Goal: Learn about a topic: Learn about a topic

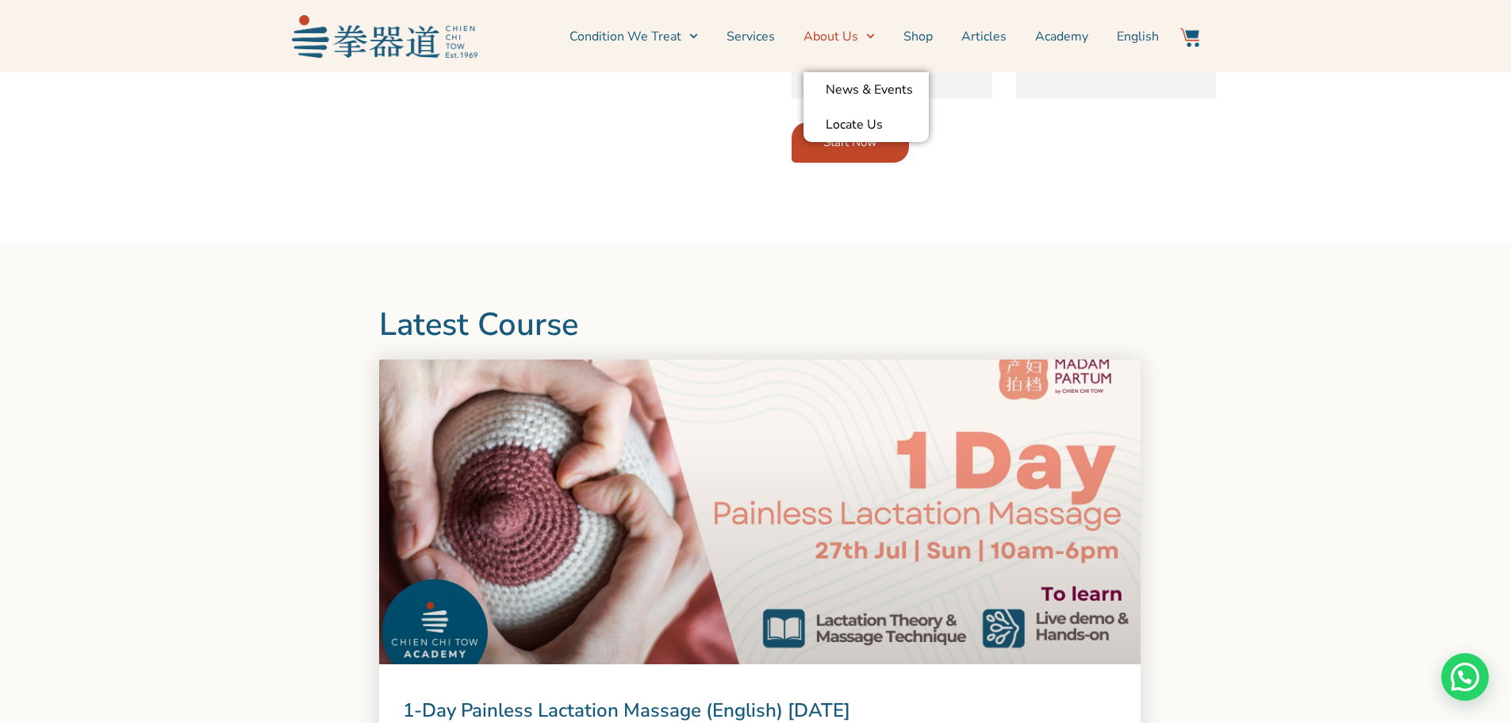
scroll to position [1190, 0]
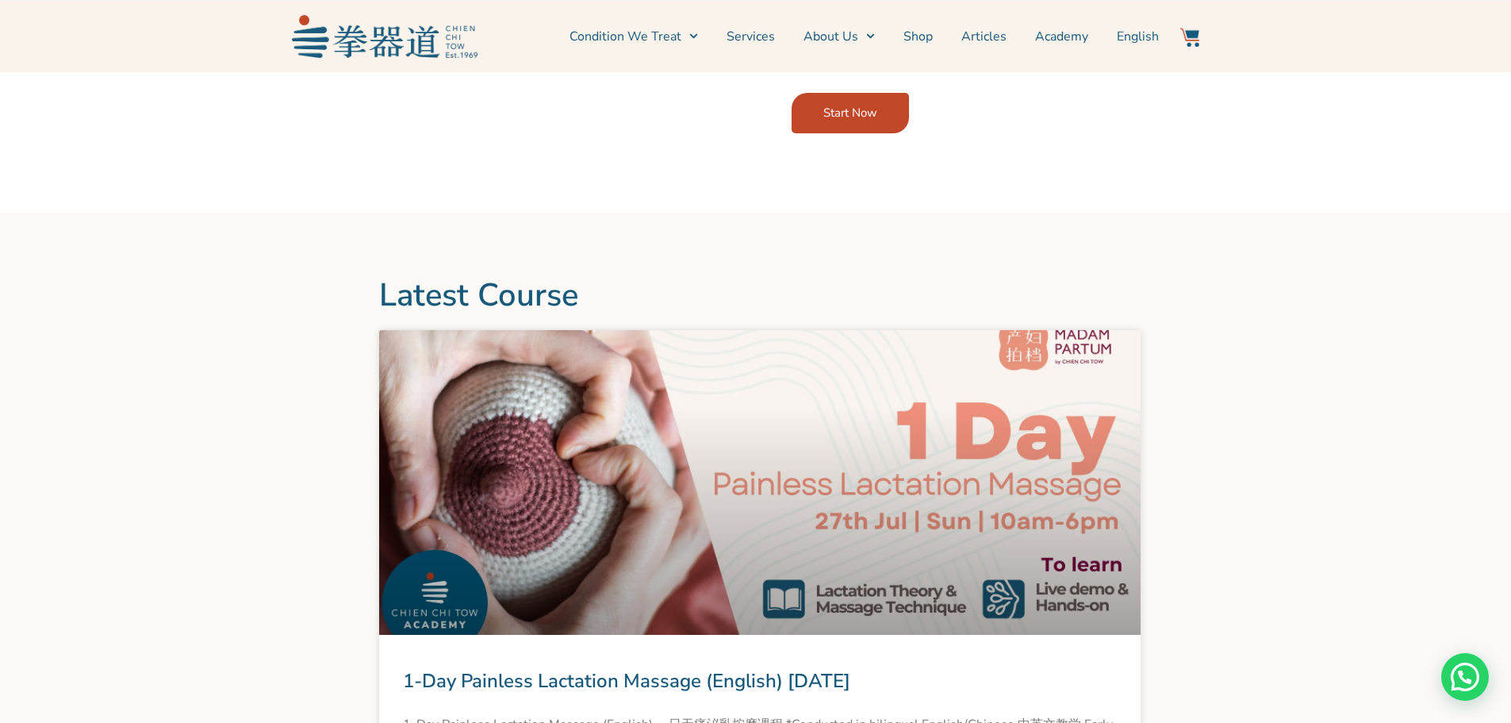
click at [1051, 40] on link "Academy" at bounding box center [1061, 37] width 53 height 40
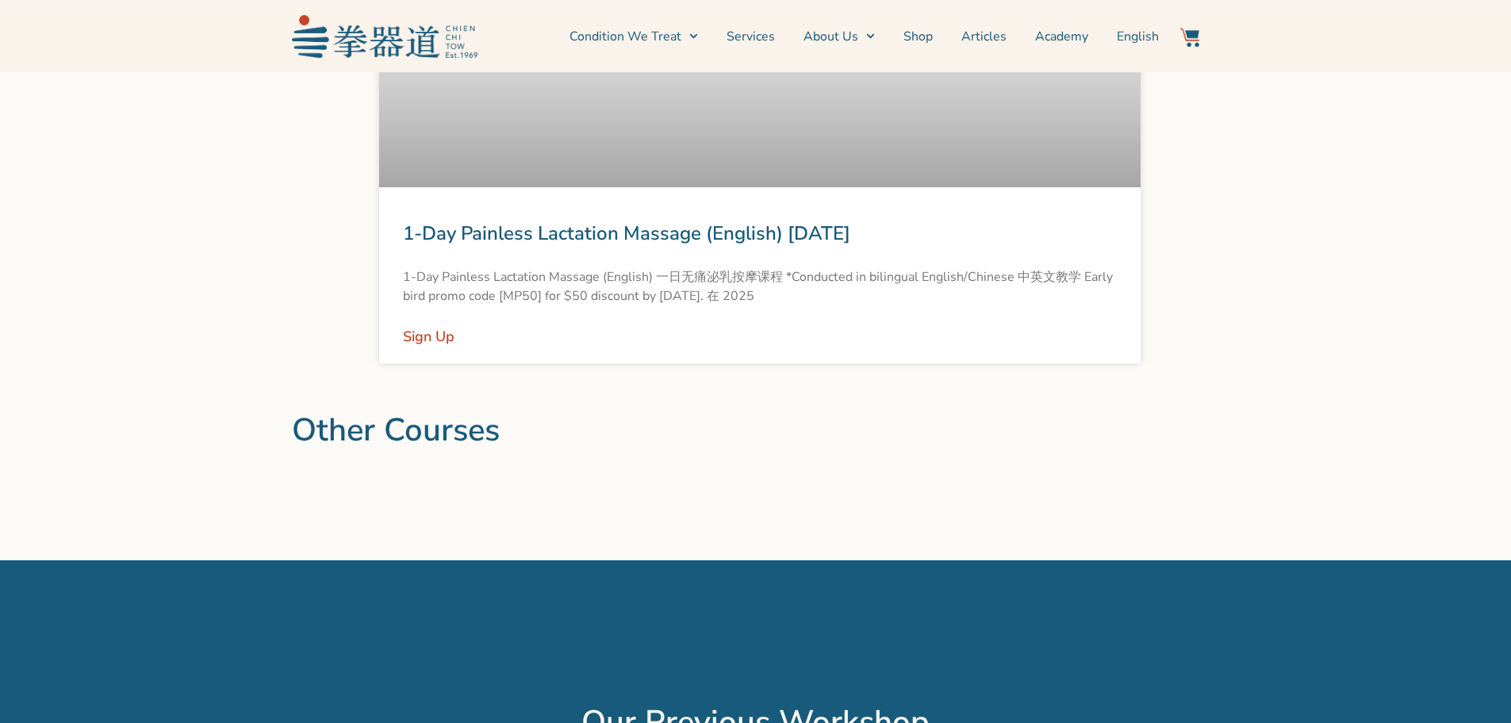
scroll to position [1666, 0]
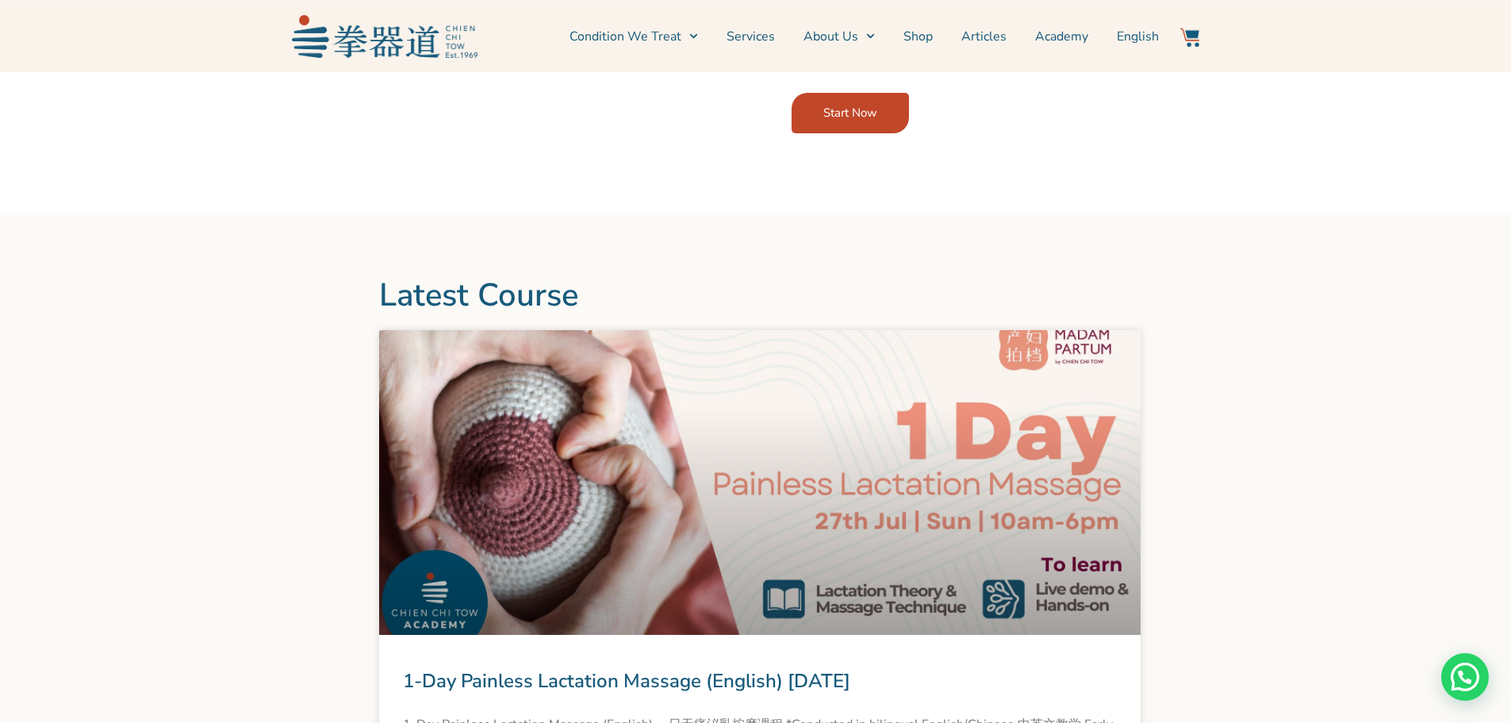
click at [867, 102] on link "Start Now" at bounding box center [850, 113] width 117 height 40
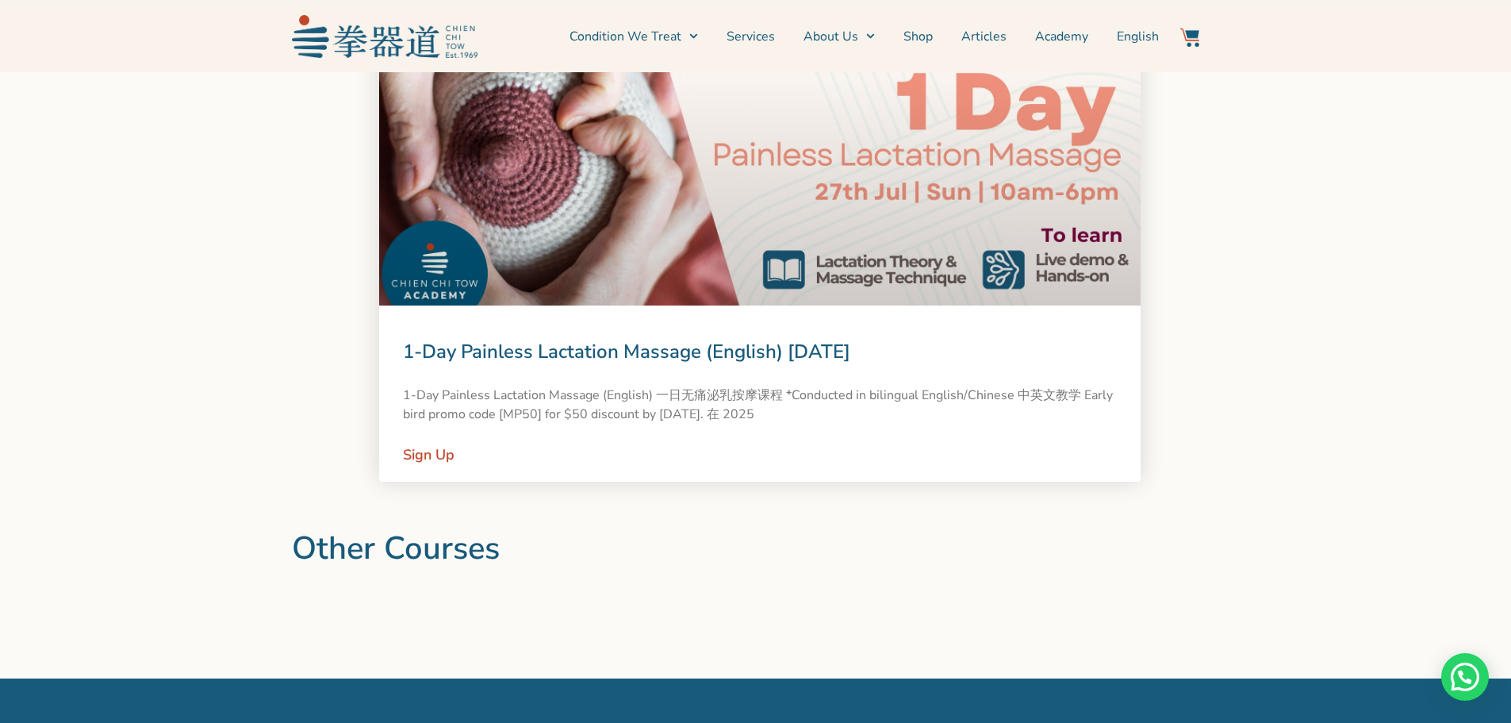
scroll to position [1520, 0]
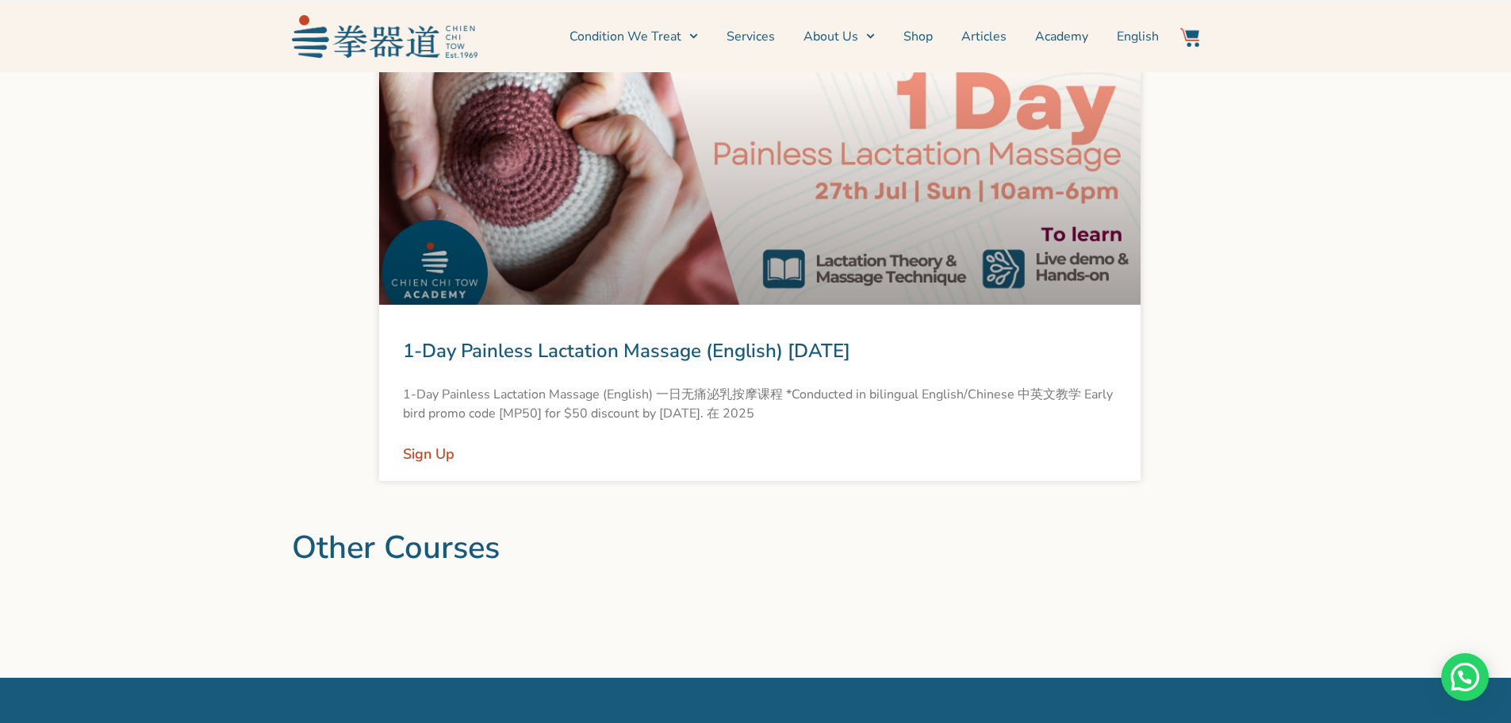
click at [1062, 33] on link "Academy" at bounding box center [1061, 37] width 53 height 40
